Goal: Communication & Community: Answer question/provide support

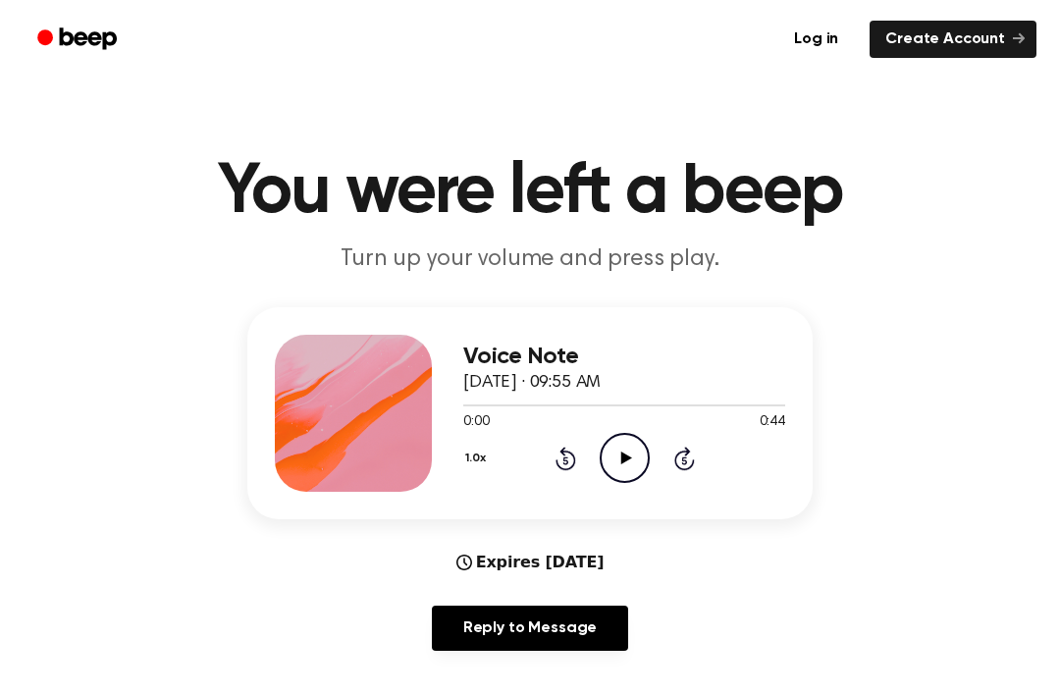
click at [608, 485] on div "Voice Note [DATE] · 09:55 AM 0:00 0:44 Your browser does not support the [objec…" at bounding box center [624, 413] width 322 height 157
click at [607, 484] on div "Voice Note [DATE] · 09:55 AM 0:00 0:44 Your browser does not support the [objec…" at bounding box center [624, 413] width 322 height 157
click at [637, 439] on icon "Play Audio" at bounding box center [625, 458] width 50 height 50
click at [572, 460] on icon "Rewind 5 seconds" at bounding box center [566, 459] width 22 height 26
click at [571, 459] on icon "Rewind 5 seconds" at bounding box center [566, 459] width 22 height 26
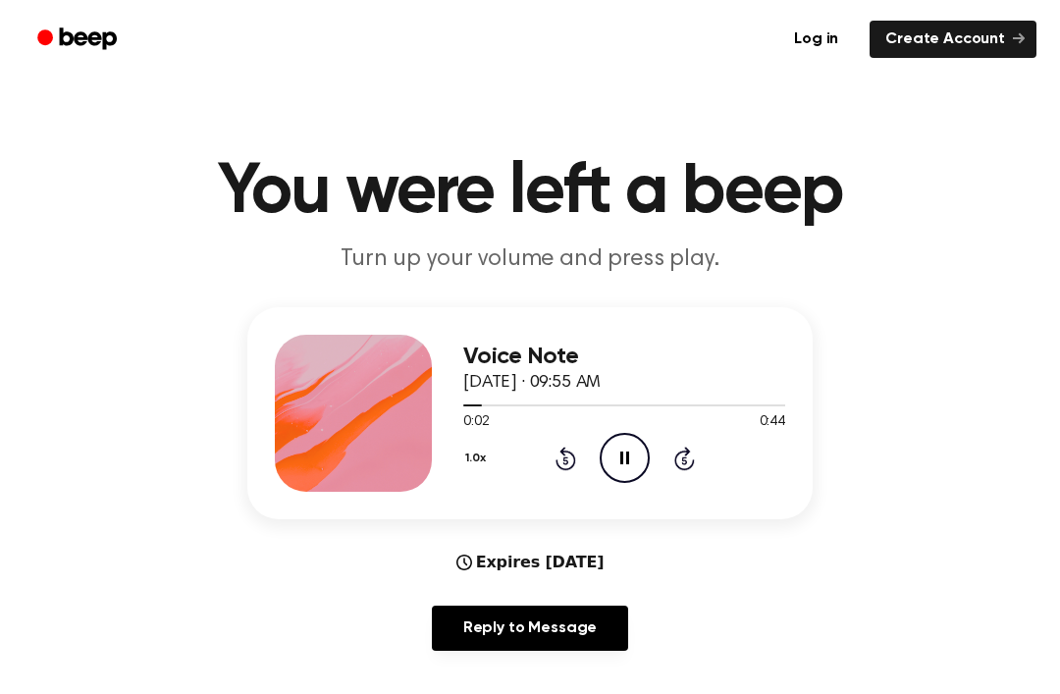
click at [554, 471] on div "1.0x Rewind 5 seconds Pause Audio Skip 5 seconds" at bounding box center [624, 458] width 322 height 50
click at [555, 470] on icon "Rewind 5 seconds" at bounding box center [566, 459] width 22 height 26
click at [612, 467] on icon "Pause Audio" at bounding box center [625, 458] width 50 height 50
click at [627, 455] on icon at bounding box center [625, 457] width 11 height 13
click at [618, 462] on icon "Play Audio" at bounding box center [625, 458] width 50 height 50
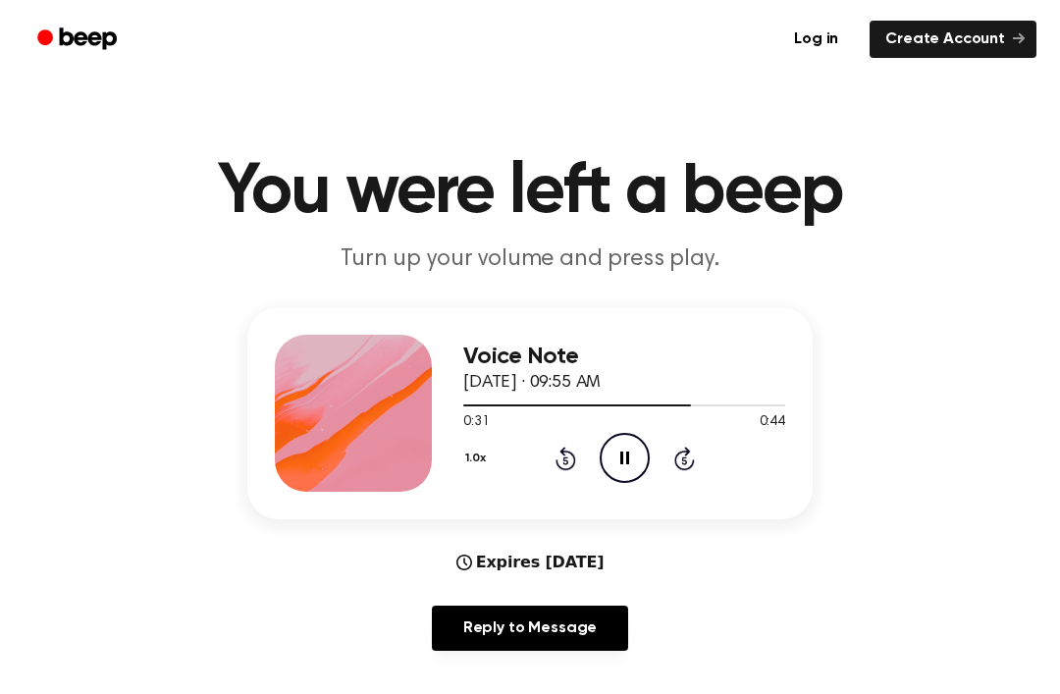
click at [622, 472] on icon "Pause Audio" at bounding box center [625, 458] width 50 height 50
click at [616, 458] on icon "Play Audio" at bounding box center [625, 458] width 50 height 50
click at [633, 458] on icon "Play Audio" at bounding box center [625, 458] width 50 height 50
click at [632, 458] on icon "Pause Audio" at bounding box center [625, 458] width 50 height 50
click at [555, 463] on icon "Rewind 5 seconds" at bounding box center [566, 459] width 22 height 26
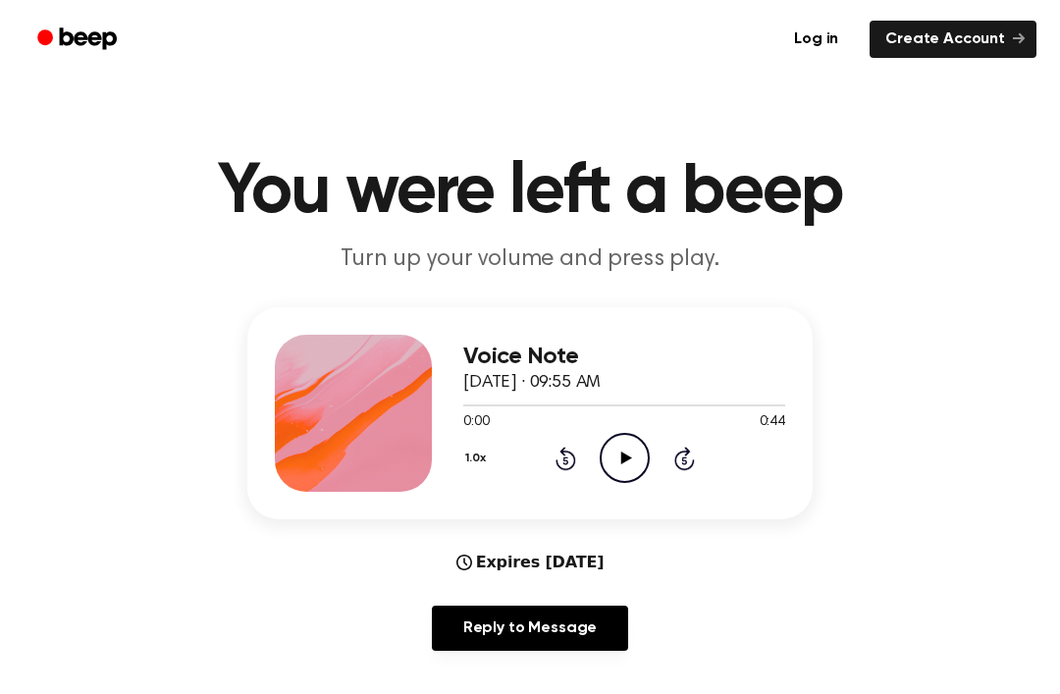
click at [1, 307] on main "You were left a beep Turn up your volume and press play. Voice Note [DATE] · 09…" at bounding box center [530, 632] width 1060 height 1265
click at [622, 464] on icon "Play Audio" at bounding box center [625, 458] width 50 height 50
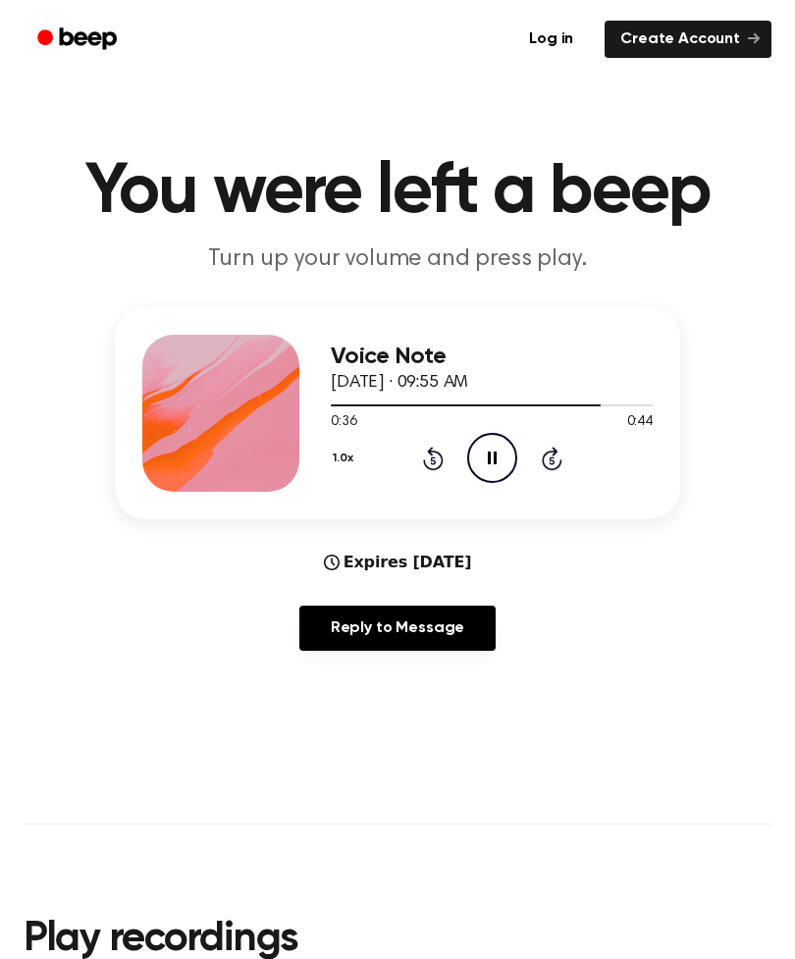
click at [497, 456] on icon "Pause Audio" at bounding box center [492, 458] width 50 height 50
click at [423, 464] on icon "Rewind 5 seconds" at bounding box center [433, 459] width 22 height 26
click at [423, 463] on icon "Rewind 5 seconds" at bounding box center [433, 459] width 22 height 26
click at [422, 464] on icon "Rewind 5 seconds" at bounding box center [433, 459] width 22 height 26
click at [414, 469] on div "1.0x Rewind 5 seconds Play Audio Skip 5 seconds" at bounding box center [492, 458] width 322 height 50
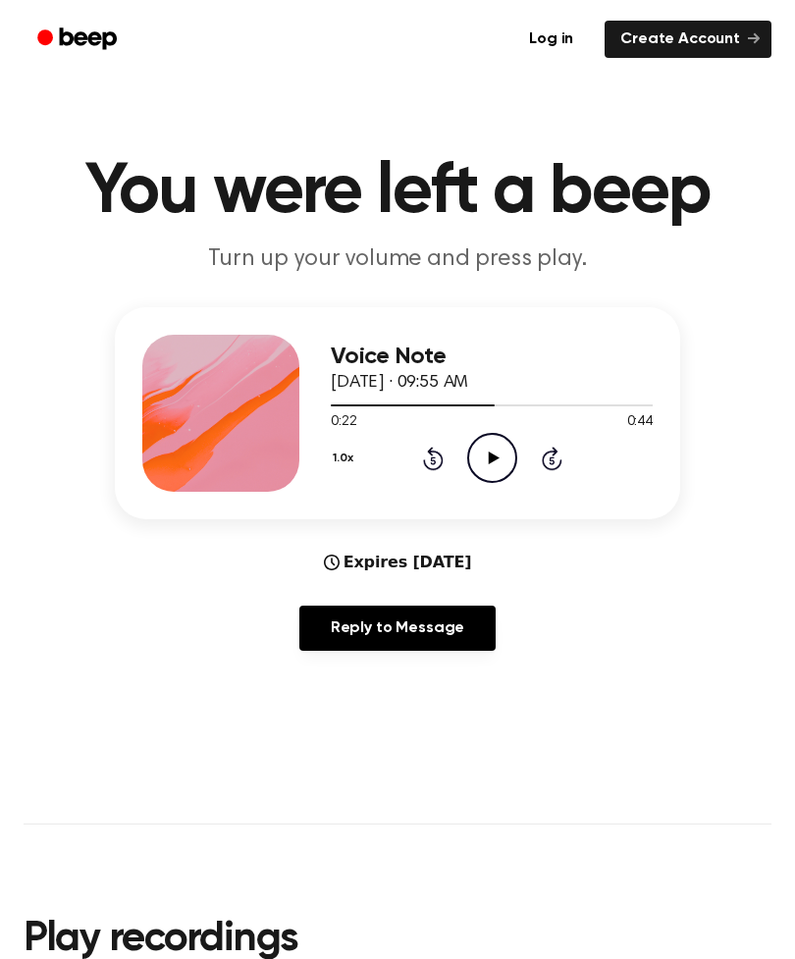
click at [408, 444] on div "1.0x Rewind 5 seconds Play Audio Skip 5 seconds" at bounding box center [492, 458] width 322 height 50
click at [426, 455] on icon "Rewind 5 seconds" at bounding box center [433, 459] width 22 height 26
click at [425, 454] on icon "Rewind 5 seconds" at bounding box center [433, 459] width 22 height 26
click at [422, 472] on div "1.0x Rewind 5 seconds Play Audio Skip 5 seconds" at bounding box center [492, 458] width 322 height 50
click at [421, 471] on div "1.0x Rewind 5 seconds Play Audio Skip 5 seconds" at bounding box center [492, 458] width 322 height 50
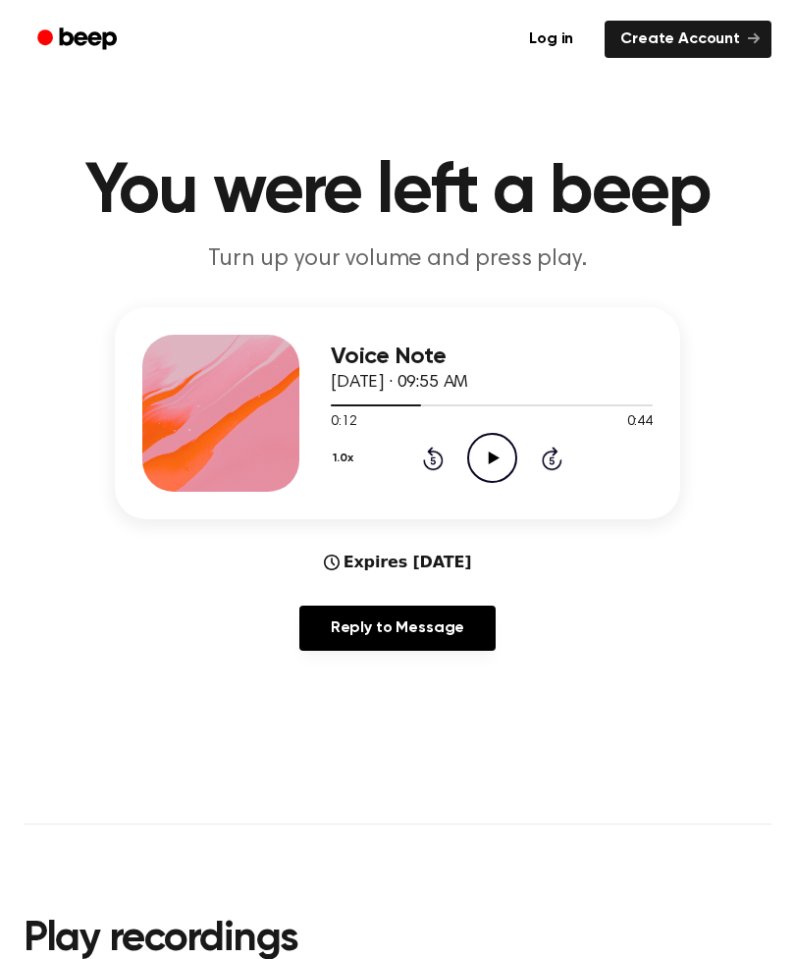
click at [410, 469] on div "1.0x Rewind 5 seconds Play Audio Skip 5 seconds" at bounding box center [492, 458] width 322 height 50
click at [429, 450] on icon at bounding box center [433, 459] width 21 height 24
click at [431, 457] on icon "Rewind 5 seconds" at bounding box center [433, 459] width 22 height 26
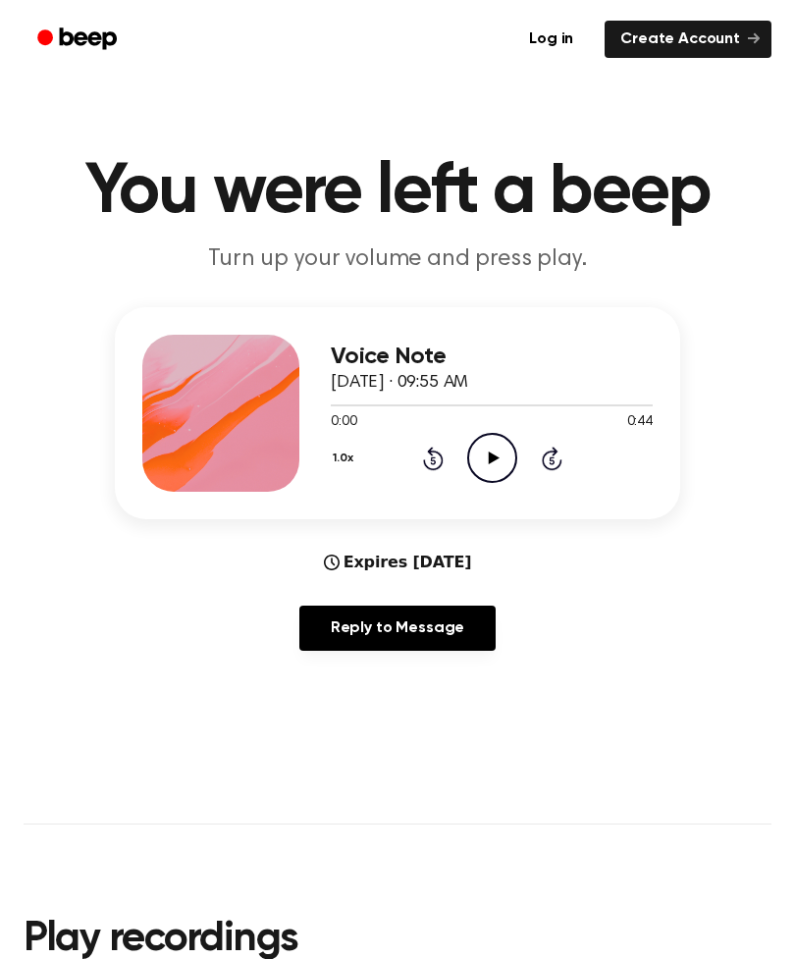
click at [428, 455] on icon "Rewind 5 seconds" at bounding box center [433, 459] width 22 height 26
click at [542, 465] on icon "Skip 5 seconds" at bounding box center [552, 459] width 22 height 26
click at [556, 455] on icon "Skip 5 seconds" at bounding box center [552, 459] width 22 height 26
click at [555, 454] on icon at bounding box center [552, 459] width 21 height 24
click at [565, 442] on div "1.0x Rewind 5 seconds Play Audio Skip 5 seconds" at bounding box center [492, 458] width 322 height 50
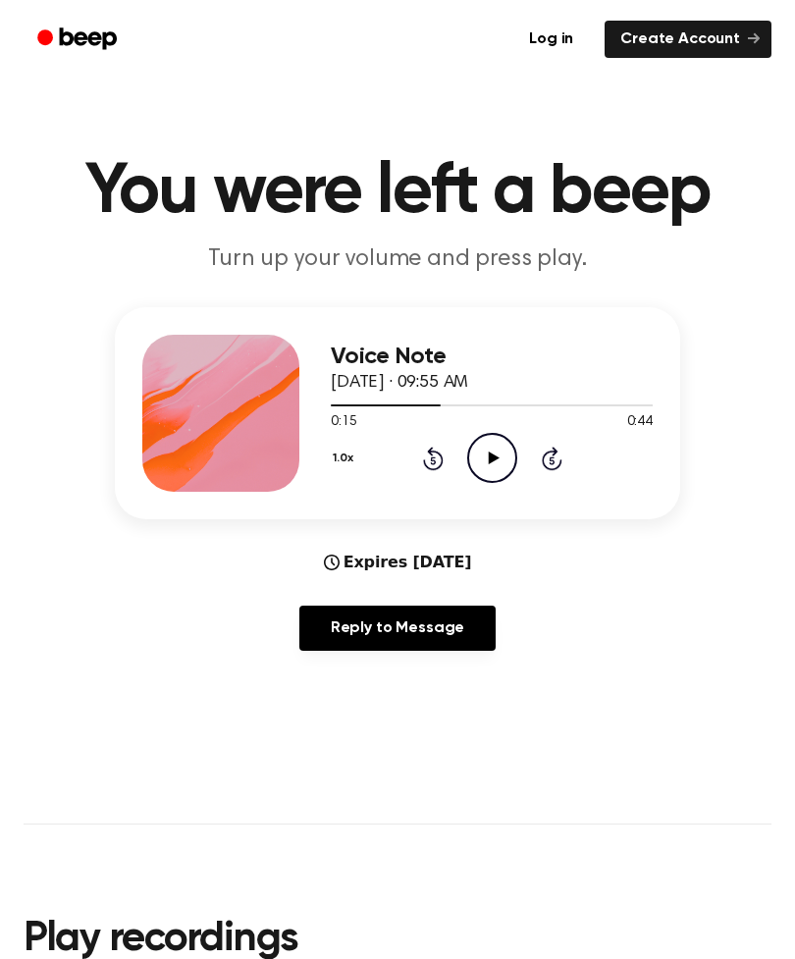
click at [565, 441] on div "1.0x Rewind 5 seconds Play Audio Skip 5 seconds" at bounding box center [492, 458] width 322 height 50
click at [551, 481] on div "1.0x Rewind 5 seconds Play Audio Skip 5 seconds" at bounding box center [492, 458] width 322 height 50
click at [352, 606] on link "Reply to Message" at bounding box center [397, 628] width 196 height 45
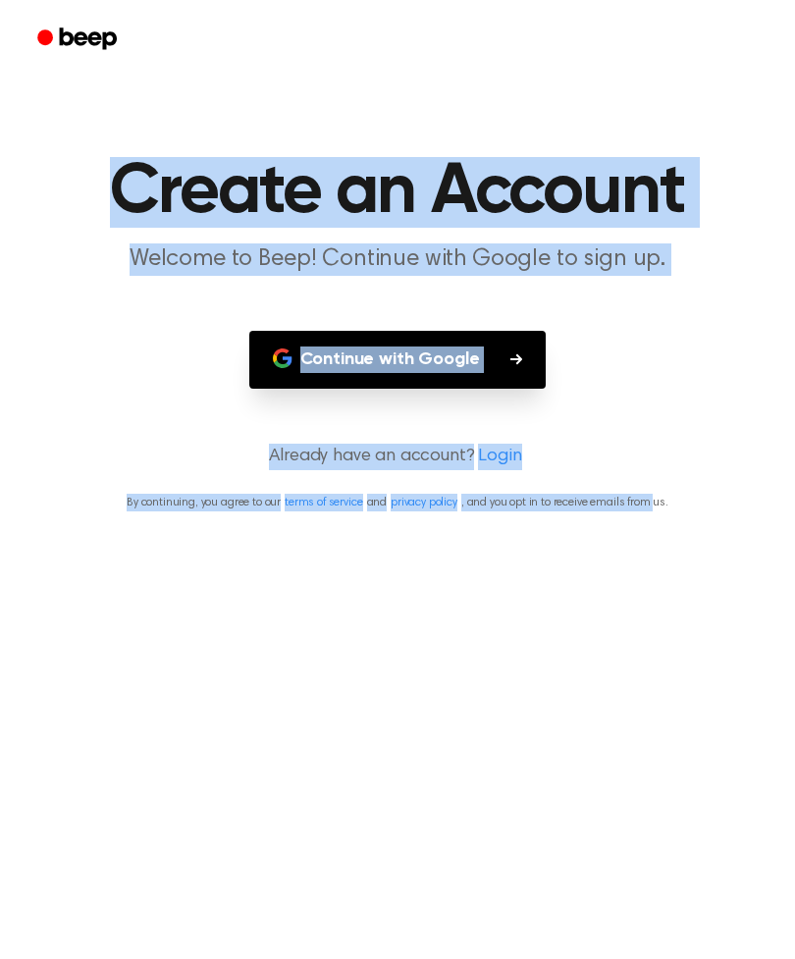
click at [112, 102] on main "Create an Account Welcome to Beep! Continue with Google to sign up. Continue wi…" at bounding box center [397, 479] width 795 height 959
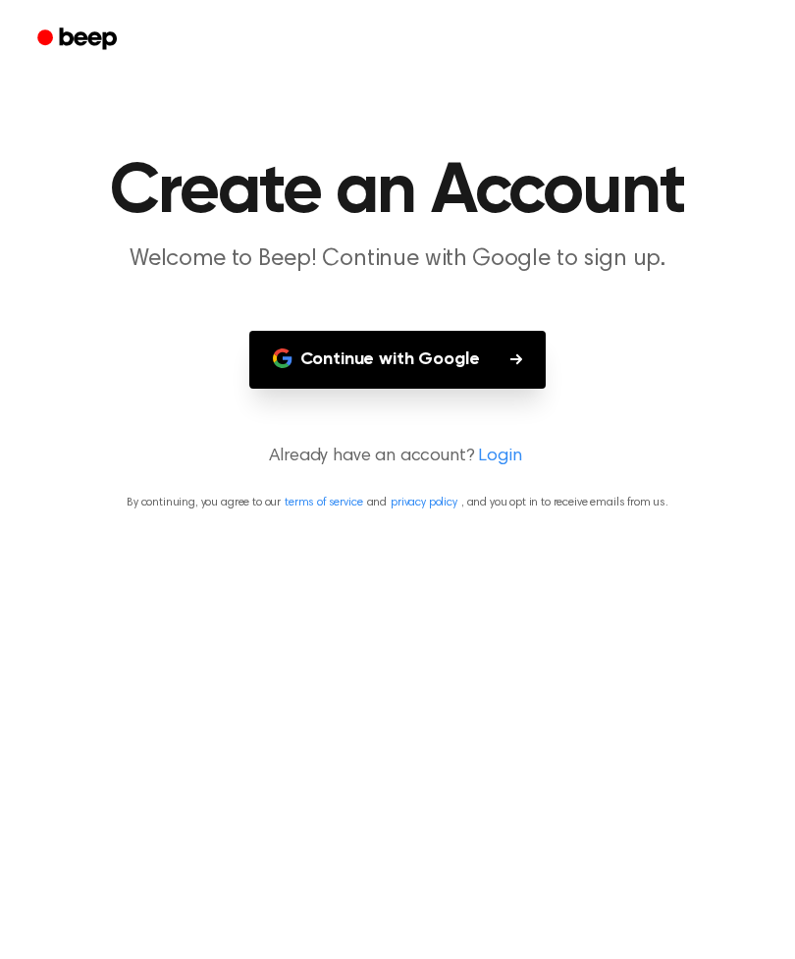
click at [478, 467] on link "Login" at bounding box center [499, 457] width 43 height 26
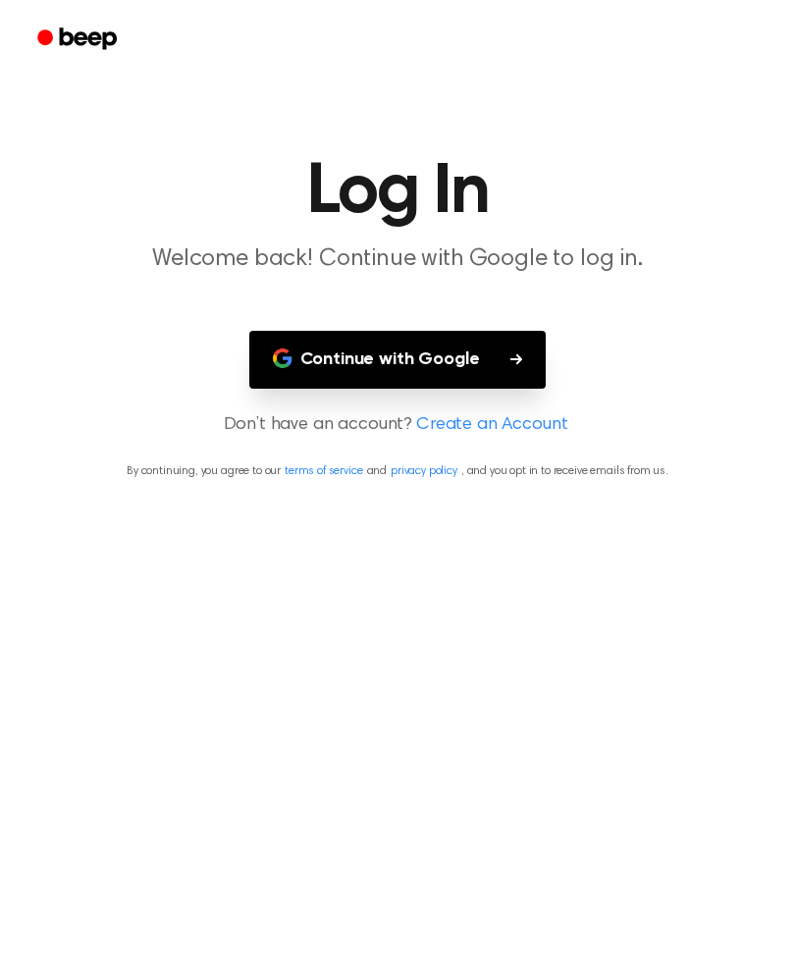
click at [475, 466] on p "By continuing, you agree to our terms of service and privacy policy , and you o…" at bounding box center [398, 471] width 748 height 18
click at [482, 457] on main "Log In Welcome back! Continue with Google to log in. Continue with Google Don’t…" at bounding box center [397, 479] width 795 height 959
click at [551, 429] on link "Create an Account" at bounding box center [491, 425] width 151 height 26
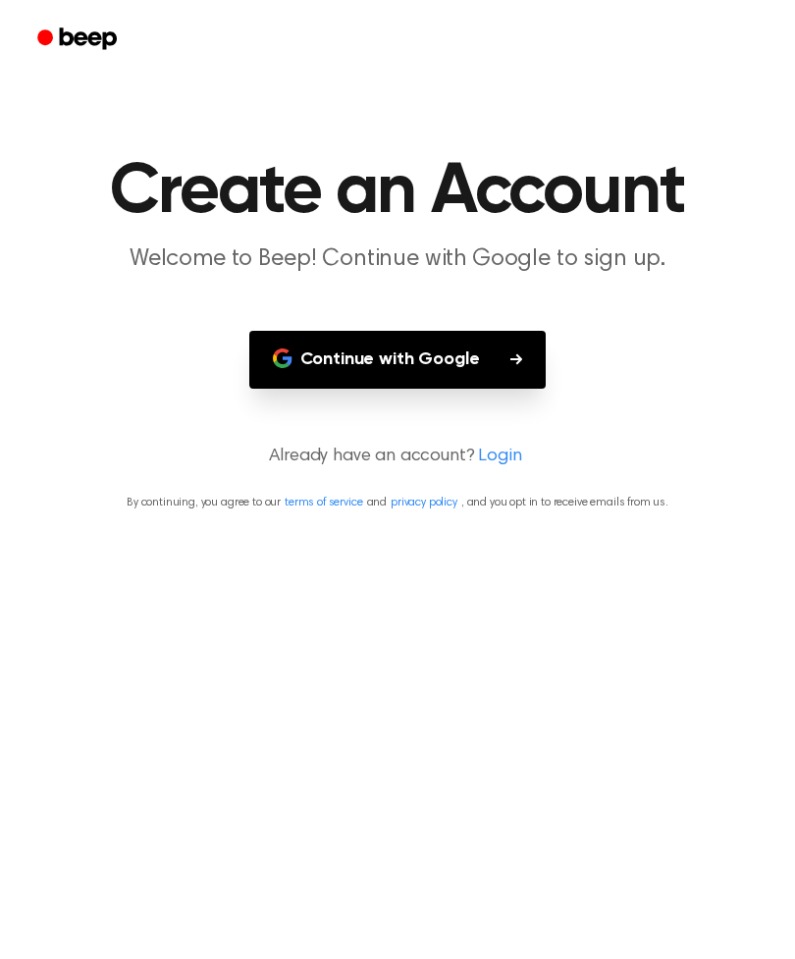
click at [551, 429] on main "Create an Account Welcome to Beep! Continue with Google to sign up. Continue wi…" at bounding box center [397, 479] width 795 height 959
click at [547, 429] on main "Create an Account Welcome to Beep! Continue with Google to sign up. Continue wi…" at bounding box center [397, 479] width 795 height 959
click at [517, 449] on link "Login" at bounding box center [499, 457] width 43 height 26
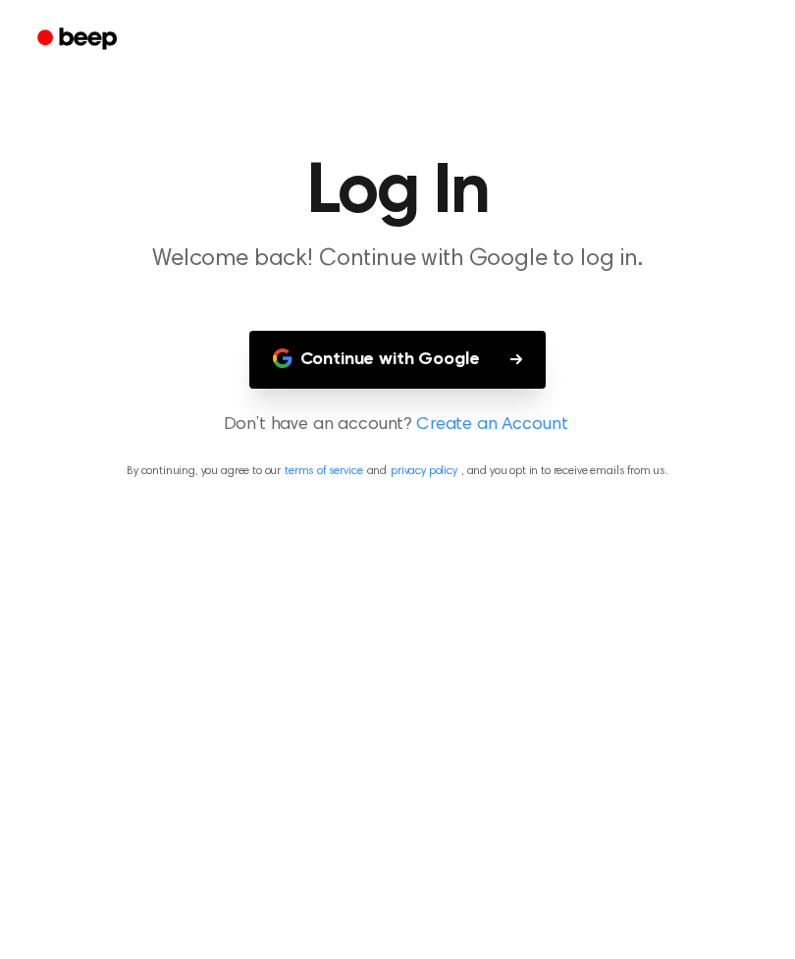
click at [513, 454] on main "Log In Welcome back! Continue with Google to log in. Continue with Google Don’t…" at bounding box center [397, 479] width 795 height 959
click at [305, 434] on p "Don’t have an account? Create an Account" at bounding box center [398, 425] width 748 height 26
click at [534, 345] on button "Continue with Google" at bounding box center [397, 360] width 297 height 58
click at [718, 1] on div at bounding box center [398, 39] width 748 height 79
click at [508, 7] on div at bounding box center [398, 39] width 748 height 79
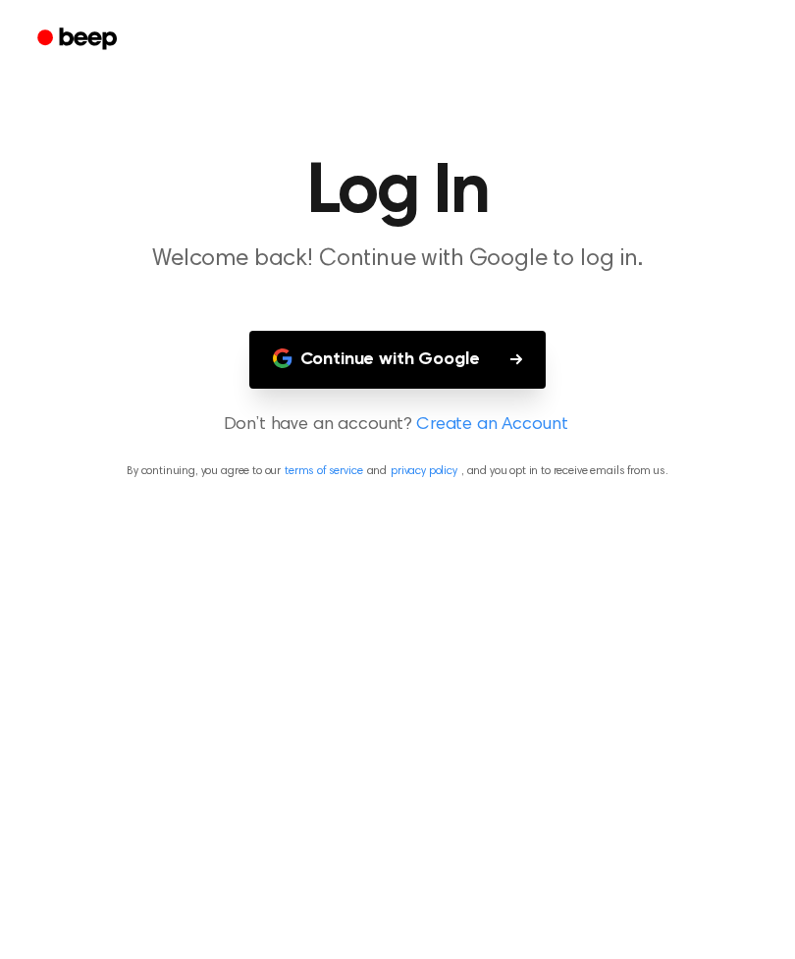
click at [507, 7] on div at bounding box center [398, 39] width 748 height 79
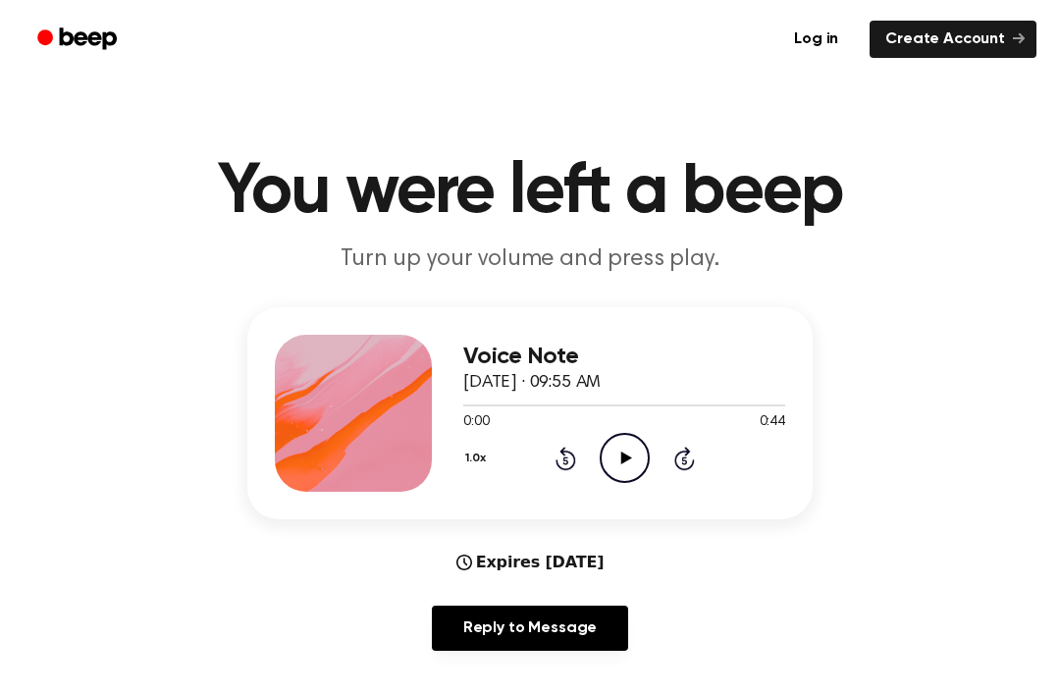
click at [631, 483] on div "Voice Note [DATE] · 09:55 AM 0:00 0:44 Your browser does not support the [objec…" at bounding box center [624, 413] width 322 height 157
click at [628, 465] on icon "Play Audio" at bounding box center [625, 458] width 50 height 50
click at [632, 454] on icon "Pause Audio" at bounding box center [625, 458] width 50 height 50
